Goal: Task Accomplishment & Management: Manage account settings

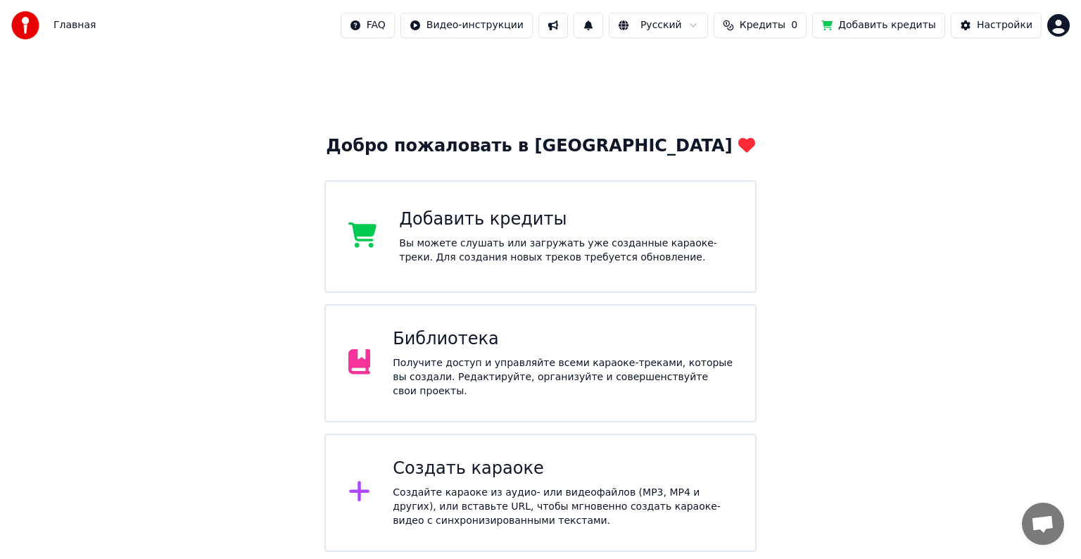
click at [489, 498] on div "Создайте караоке из аудио- или видеофайлов (MP3, MP4 и других), или вставьте UR…" at bounding box center [563, 507] width 340 height 42
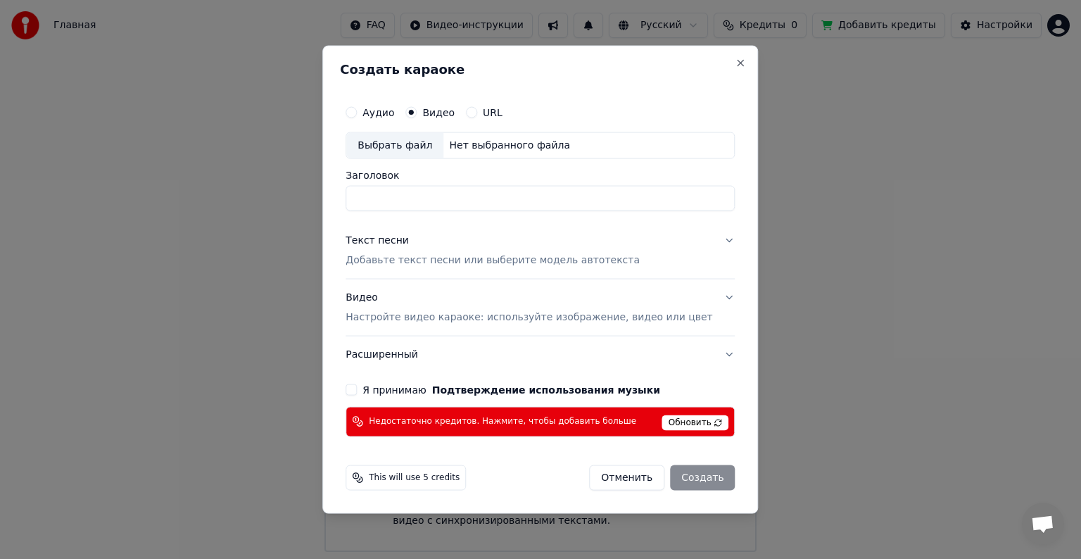
click at [408, 474] on span "This will use 5 credits" at bounding box center [414, 477] width 91 height 11
click at [417, 479] on span "This will use 5 credits" at bounding box center [414, 477] width 91 height 11
click at [424, 473] on span "This will use 5 credits" at bounding box center [414, 477] width 91 height 11
click at [699, 419] on span "Обновить" at bounding box center [695, 422] width 67 height 15
click at [699, 420] on span "Обновить" at bounding box center [695, 422] width 67 height 15
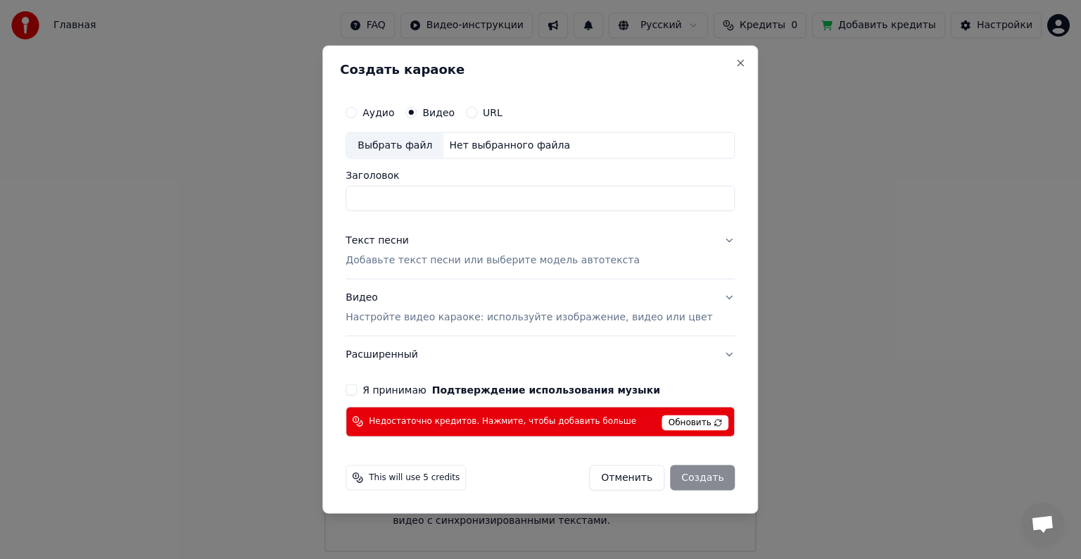
click at [699, 420] on span "Обновить" at bounding box center [695, 422] width 67 height 15
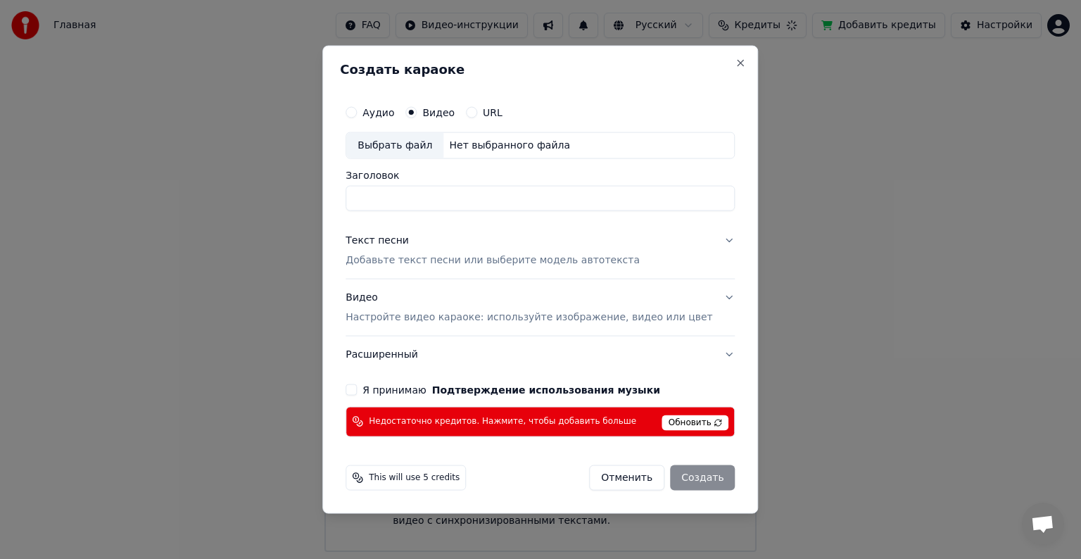
click at [699, 420] on span "Обновить" at bounding box center [695, 422] width 67 height 15
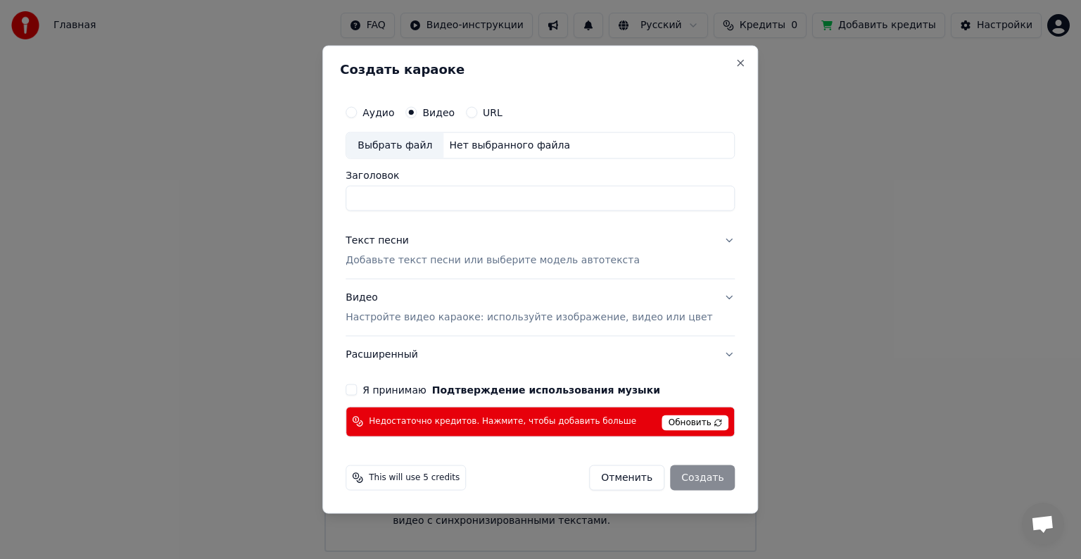
click at [699, 420] on span "Обновить" at bounding box center [695, 422] width 67 height 15
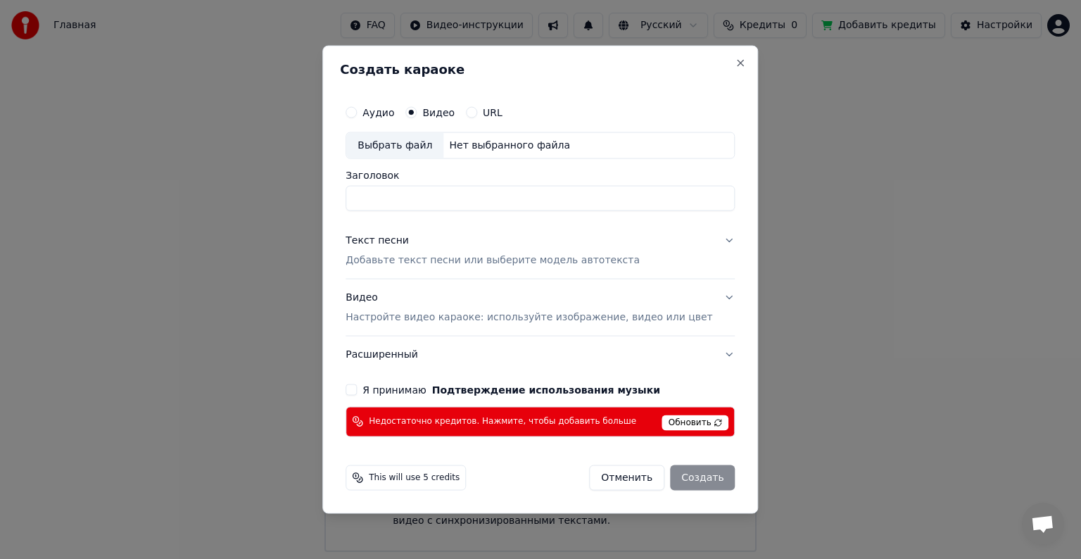
click at [717, 476] on div "This will use 5 credits Отменить Создать" at bounding box center [540, 477] width 401 height 37
click at [699, 478] on div "Отменить Создать" at bounding box center [662, 477] width 146 height 25
click at [648, 469] on button "Отменить" at bounding box center [626, 477] width 75 height 25
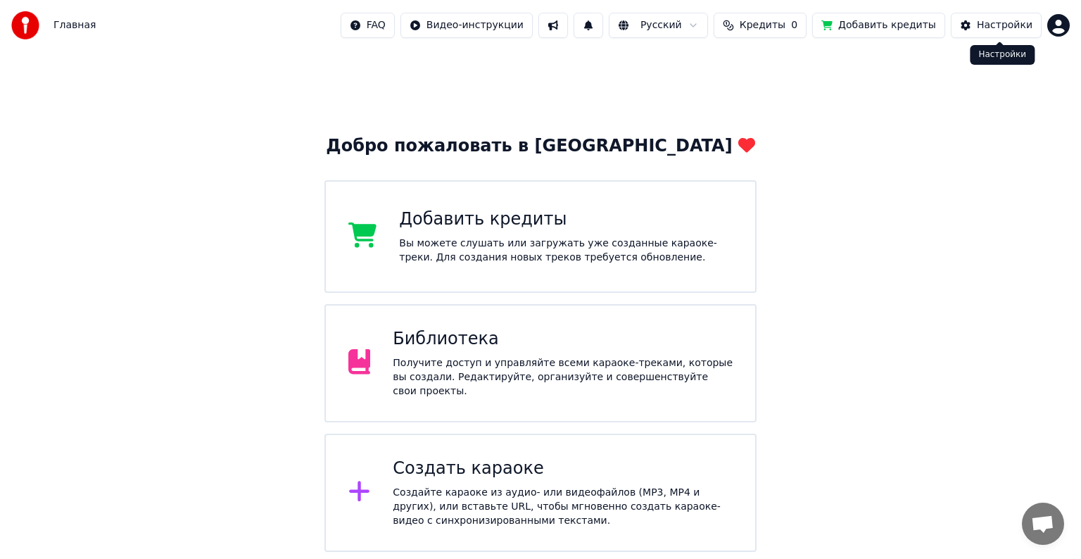
click at [1012, 25] on div "Настройки" at bounding box center [1005, 25] width 56 height 14
click at [774, 26] on span "Кредиты" at bounding box center [763, 25] width 46 height 14
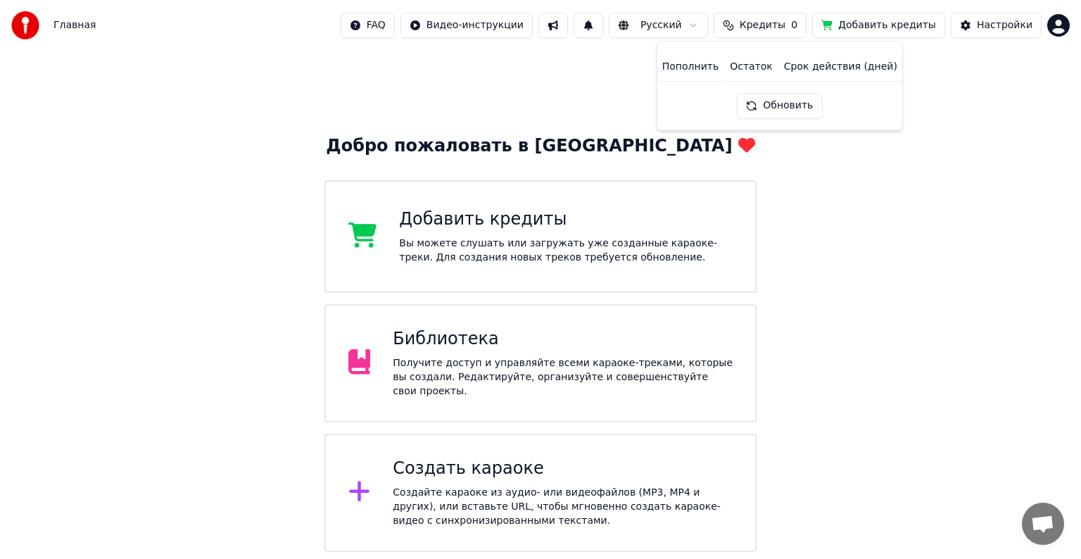
click at [698, 70] on th "Пополнить" at bounding box center [691, 67] width 68 height 28
click at [805, 72] on th "Срок действия (дней)" at bounding box center [841, 67] width 125 height 28
click at [867, 26] on button "Добавить кредиты" at bounding box center [878, 25] width 133 height 25
click at [1061, 23] on html "Главная FAQ Видео-инструкции Русский Кредиты 0 Добавить кредиты Настройки Добро…" at bounding box center [540, 276] width 1081 height 552
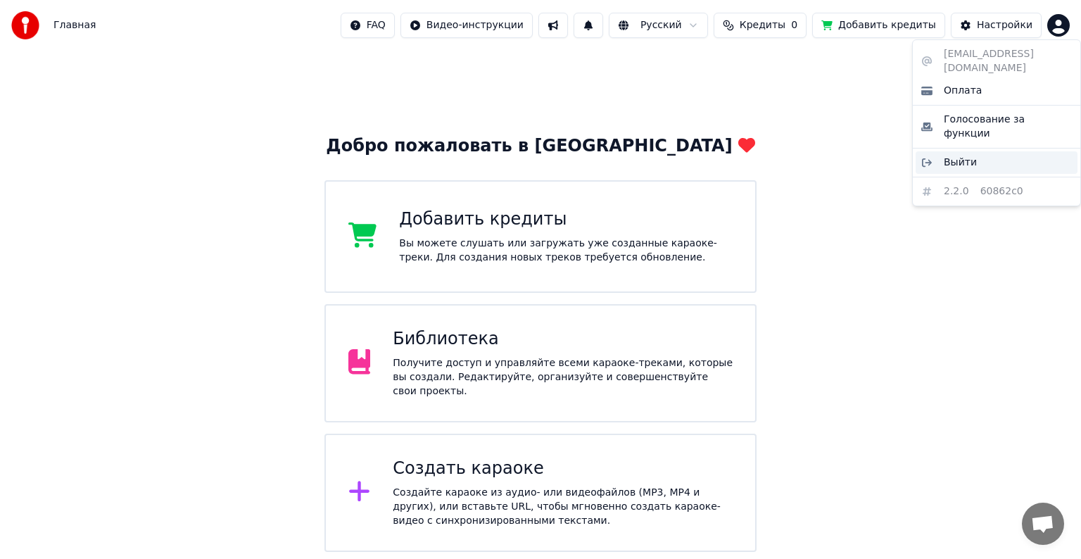
click at [966, 156] on span "Выйти" at bounding box center [960, 163] width 33 height 14
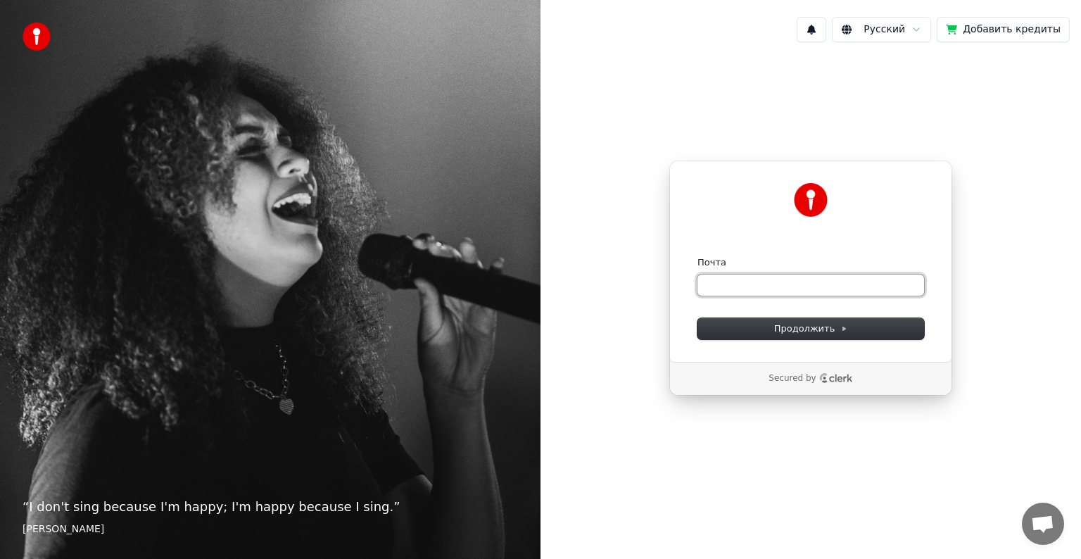
click at [766, 289] on input "Почта" at bounding box center [811, 285] width 227 height 21
click at [698, 256] on button "submit" at bounding box center [698, 256] width 0 height 0
type input "**********"
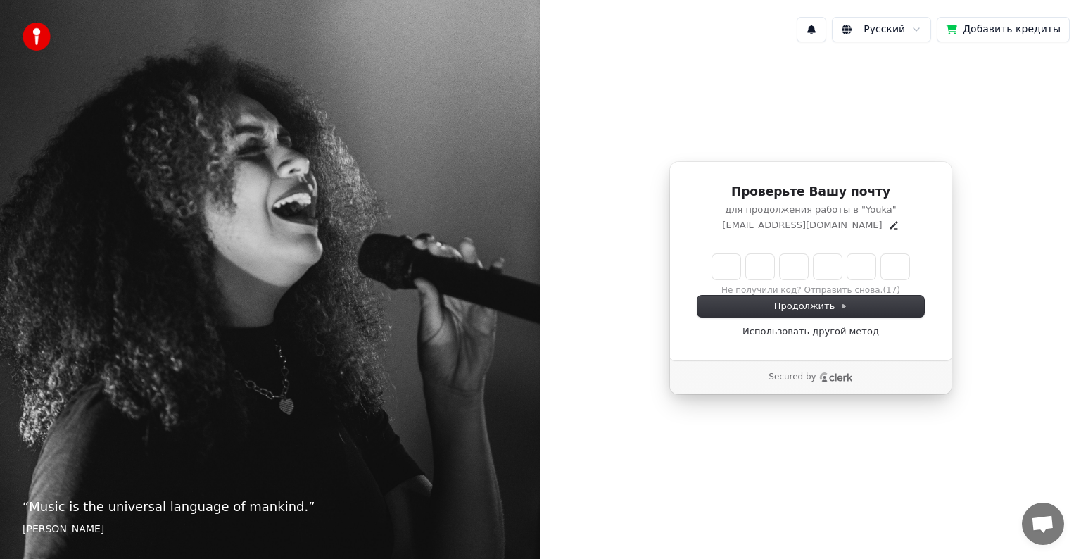
click at [726, 265] on input "Enter verification code" at bounding box center [810, 266] width 197 height 25
type input "******"
